Goal: Navigation & Orientation: Find specific page/section

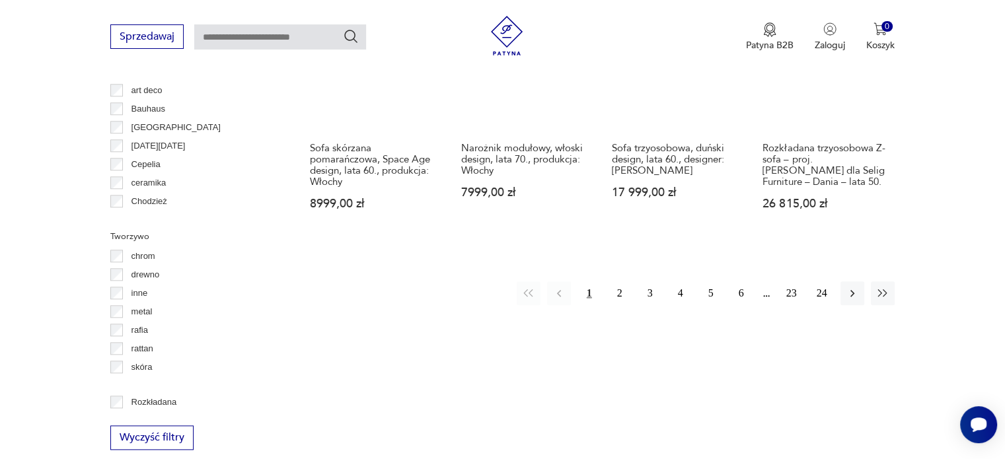
scroll to position [1473, 0]
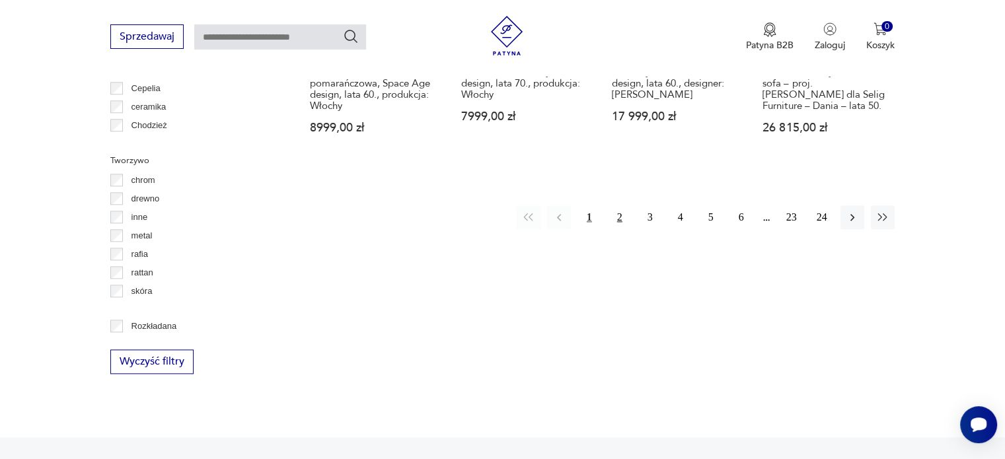
click at [614, 208] on button "2" at bounding box center [620, 218] width 24 height 24
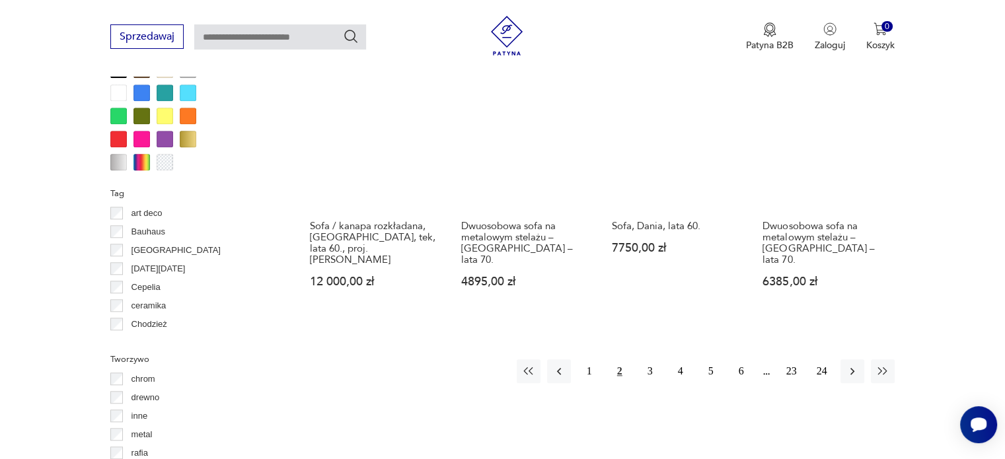
scroll to position [1275, 0]
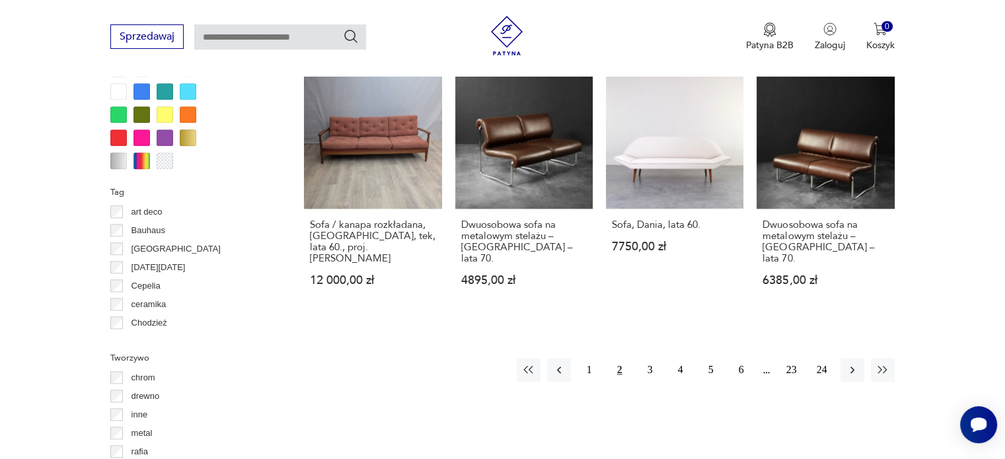
click at [141, 118] on div at bounding box center [141, 114] width 17 height 17
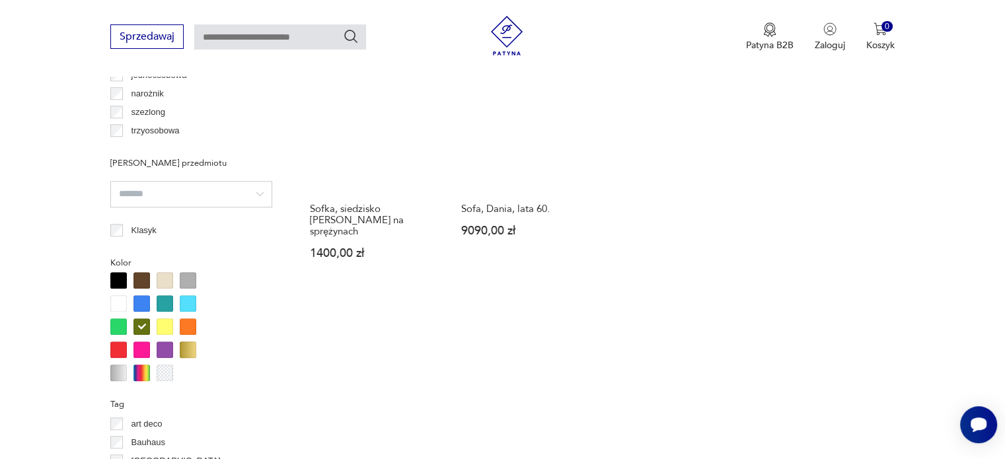
scroll to position [1077, 0]
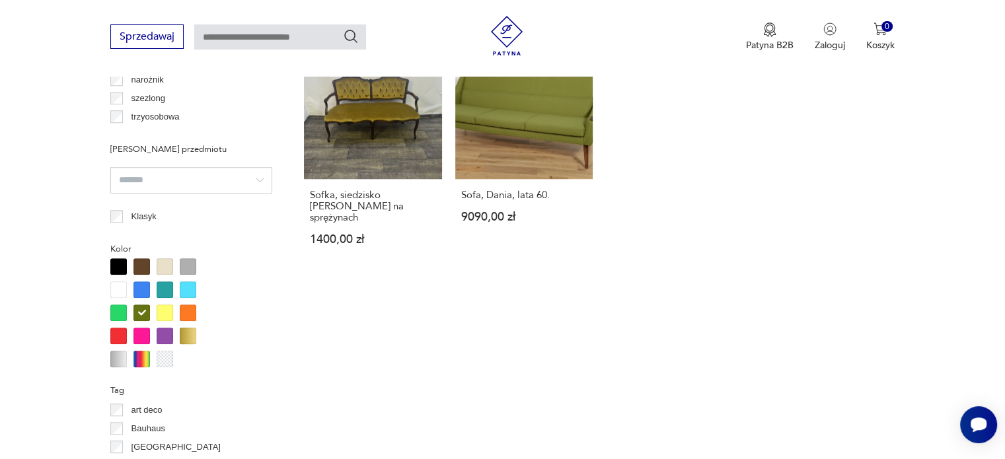
click at [137, 318] on div at bounding box center [141, 313] width 17 height 17
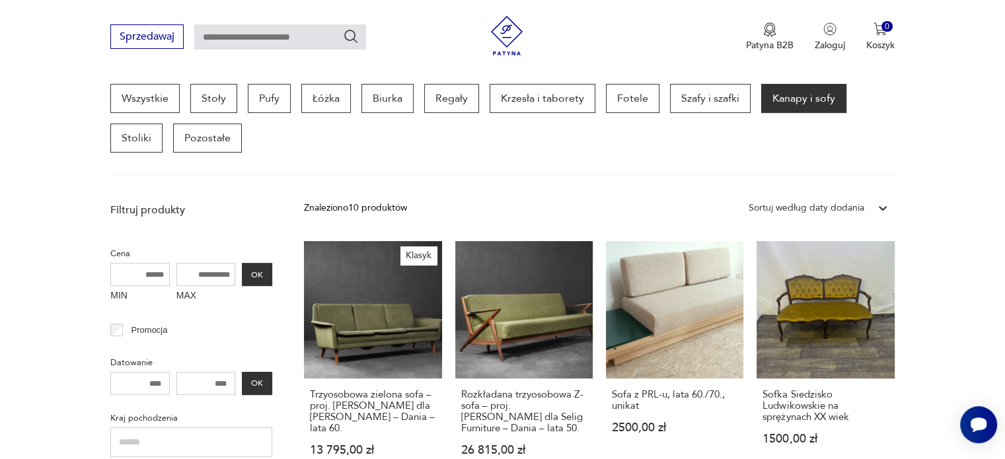
scroll to position [350, 0]
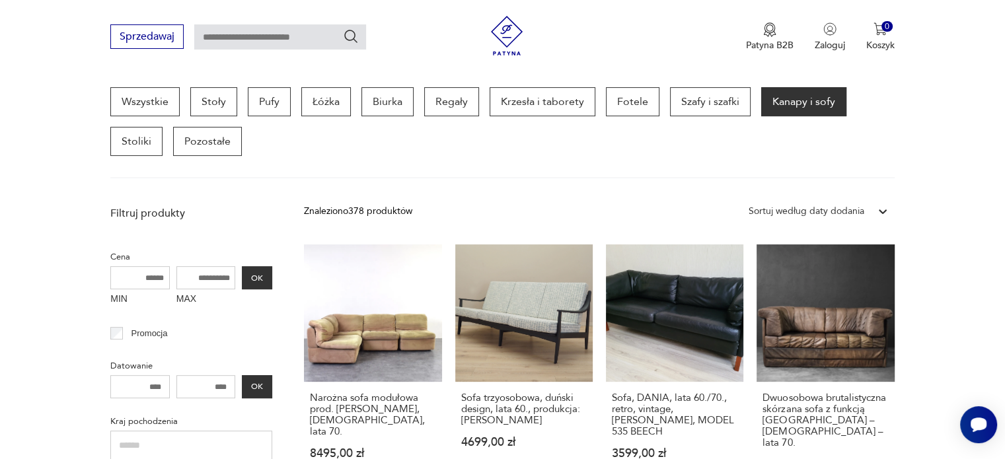
click at [846, 215] on div "Sortuj według daty dodania" at bounding box center [807, 211] width 116 height 15
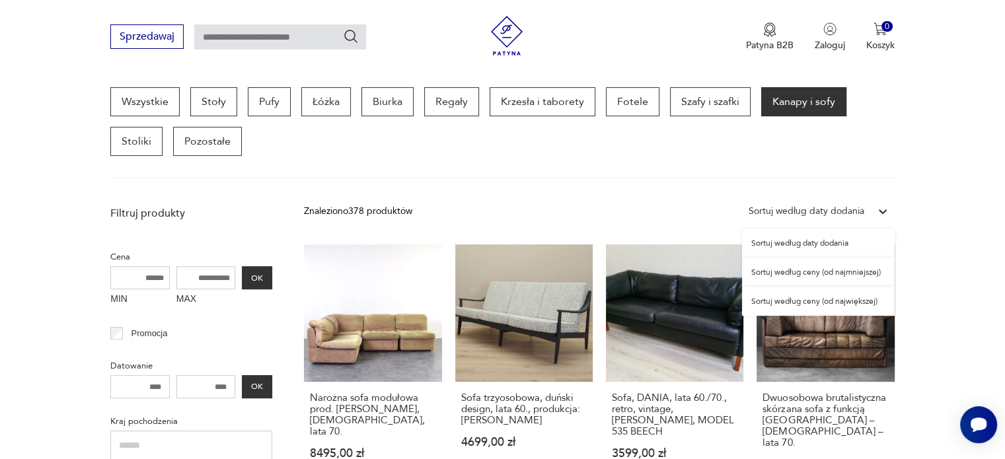
click at [796, 272] on div "Sortuj według ceny (od najmniejszej)" at bounding box center [818, 272] width 153 height 29
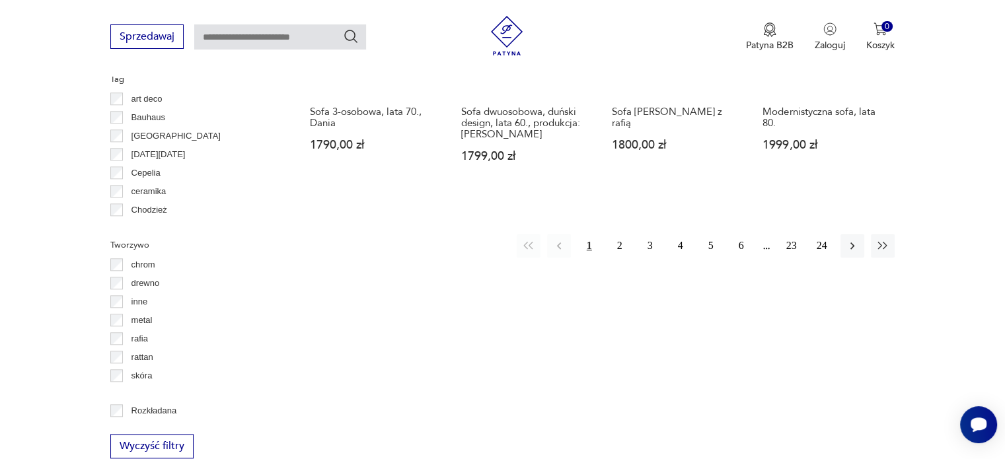
scroll to position [1407, 0]
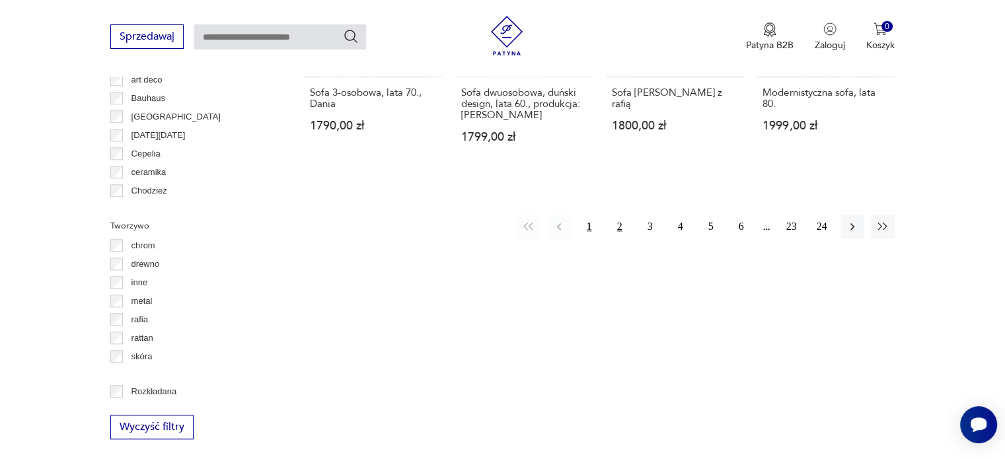
click at [616, 224] on button "2" at bounding box center [620, 227] width 24 height 24
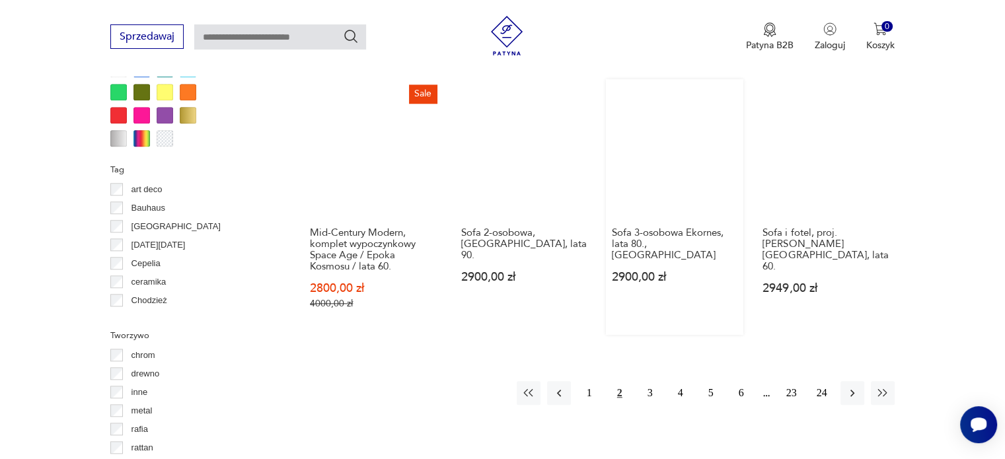
scroll to position [1275, 0]
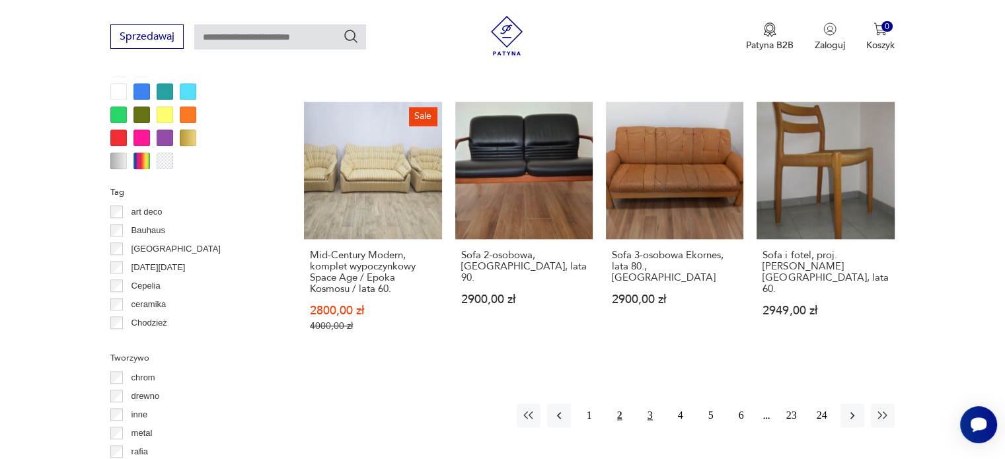
click at [657, 412] on button "3" at bounding box center [650, 416] width 24 height 24
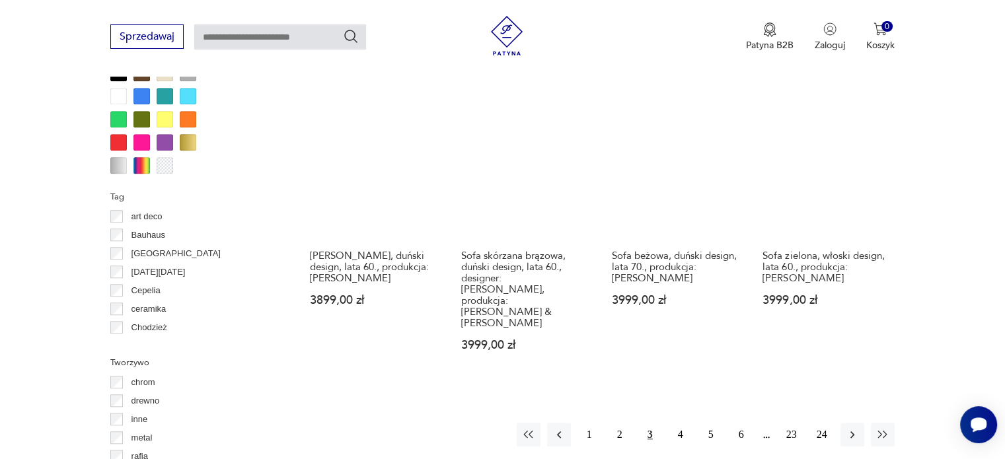
scroll to position [1407, 0]
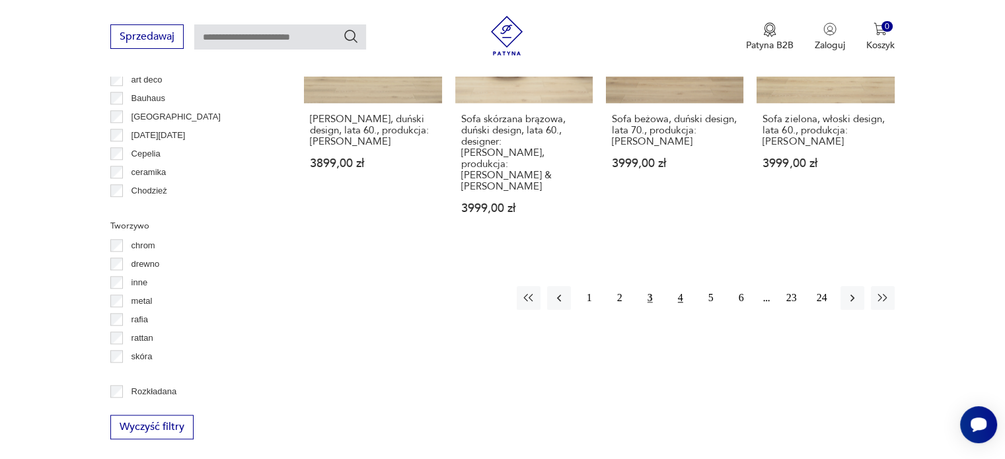
click at [681, 290] on button "4" at bounding box center [681, 298] width 24 height 24
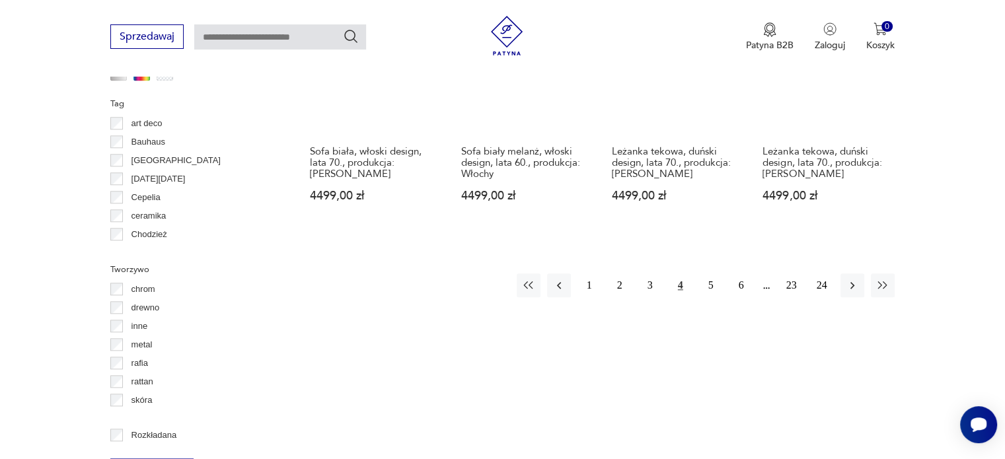
scroll to position [1407, 0]
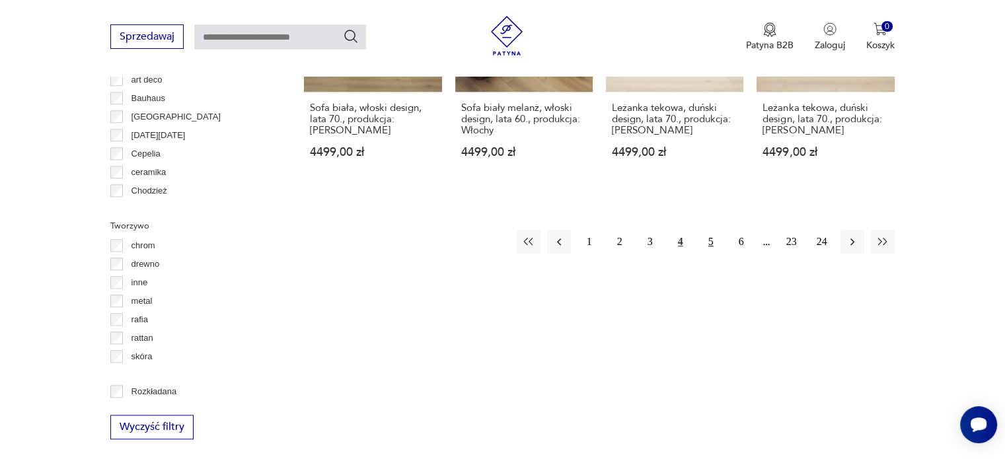
click at [716, 237] on button "5" at bounding box center [711, 242] width 24 height 24
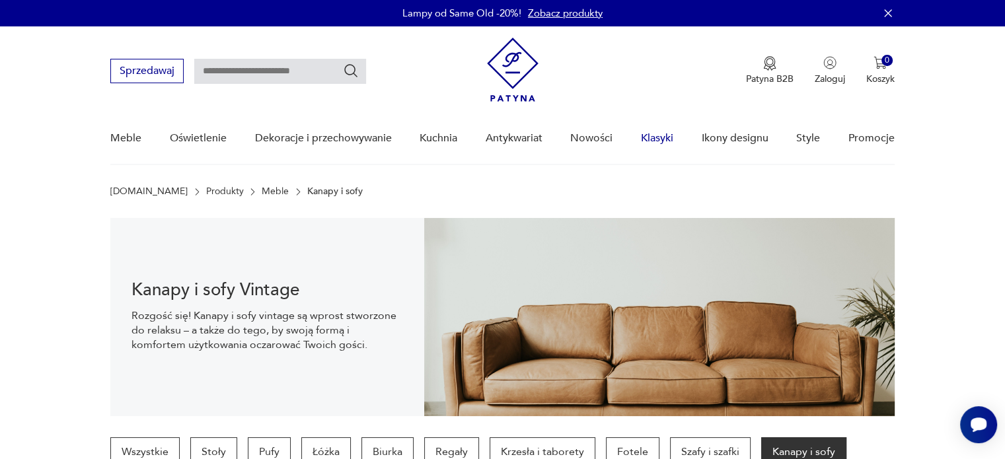
click at [663, 143] on link "Klasyki" at bounding box center [657, 138] width 32 height 51
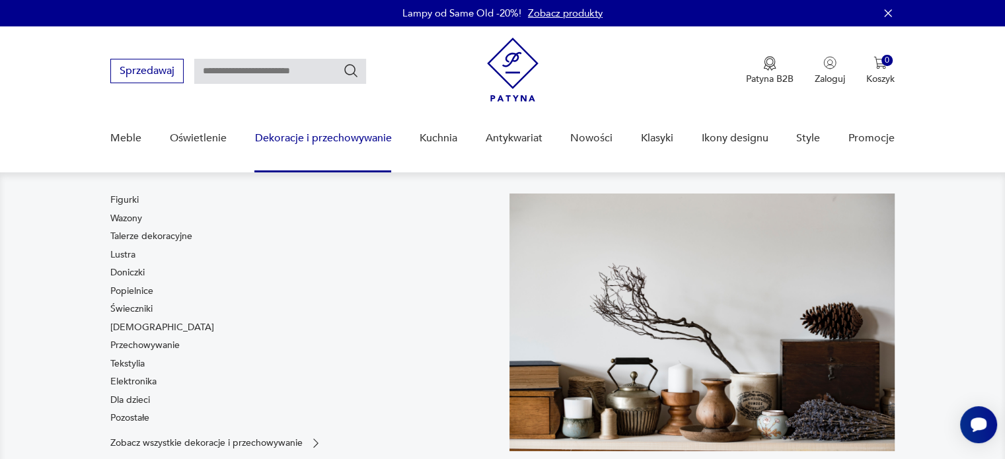
click at [361, 152] on link "Dekoracje i przechowywanie" at bounding box center [322, 138] width 137 height 51
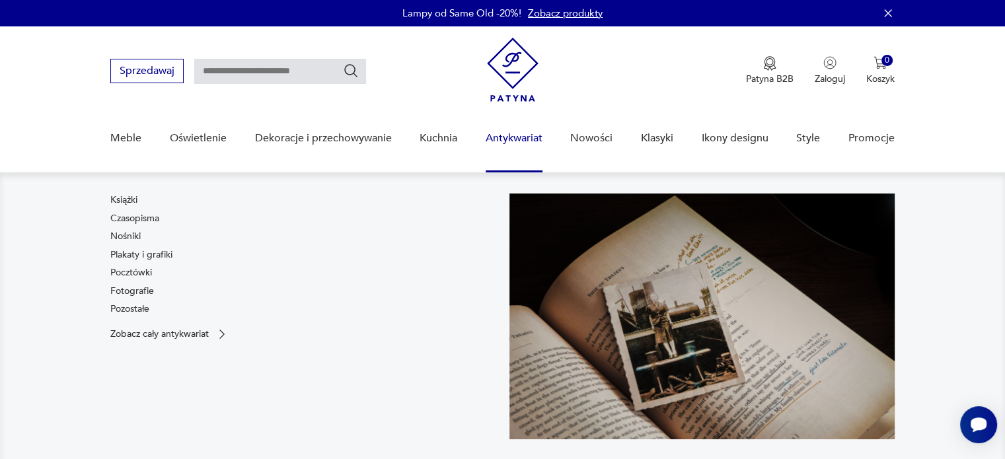
click at [506, 134] on link "Antykwariat" at bounding box center [514, 138] width 57 height 51
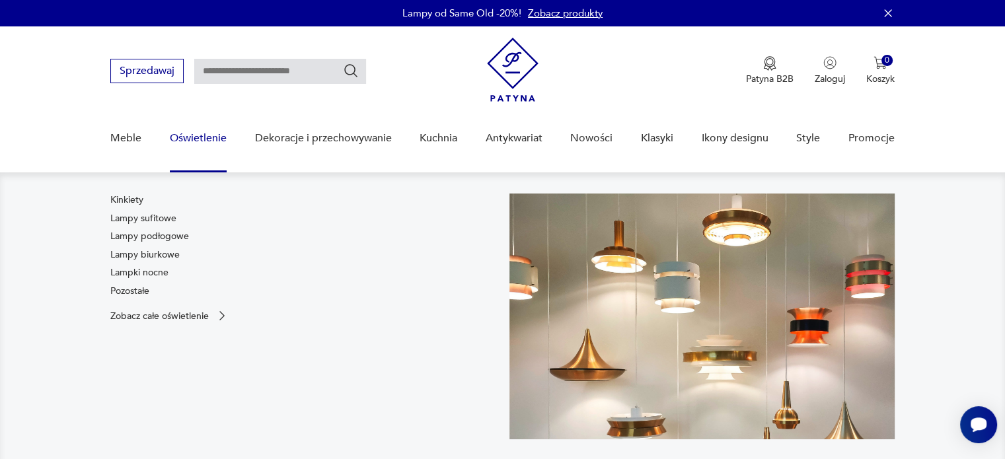
click at [221, 139] on link "Oświetlenie" at bounding box center [198, 138] width 57 height 51
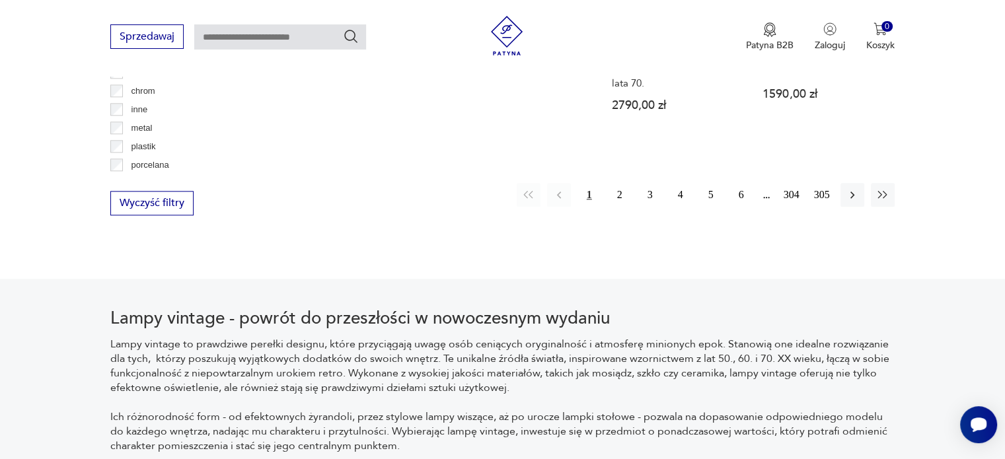
scroll to position [1435, 0]
